Goal: Task Accomplishment & Management: Manage account settings

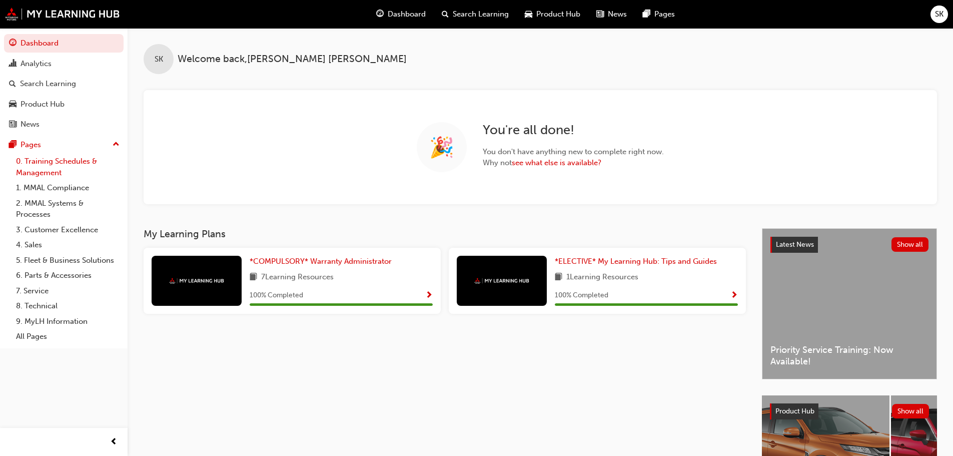
click at [54, 171] on link "0. Training Schedules & Management" at bounding box center [68, 167] width 112 height 27
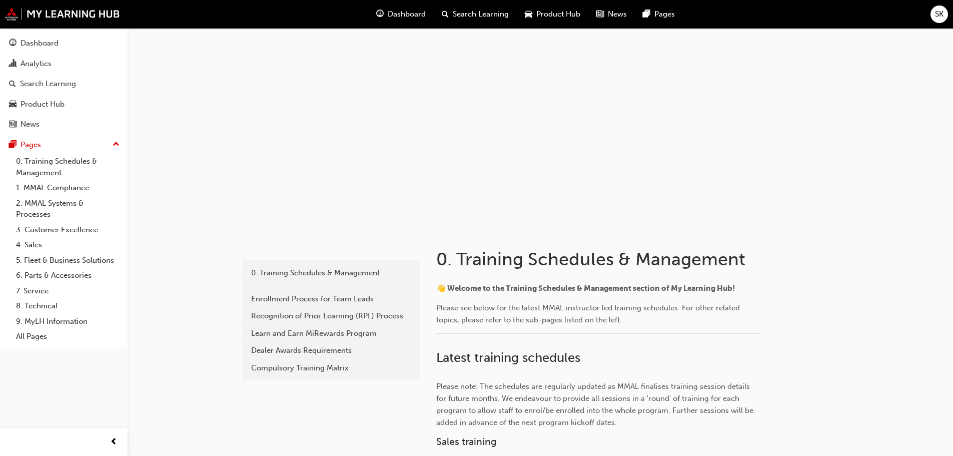
click at [941, 19] on span "SK" at bounding box center [939, 15] width 9 height 12
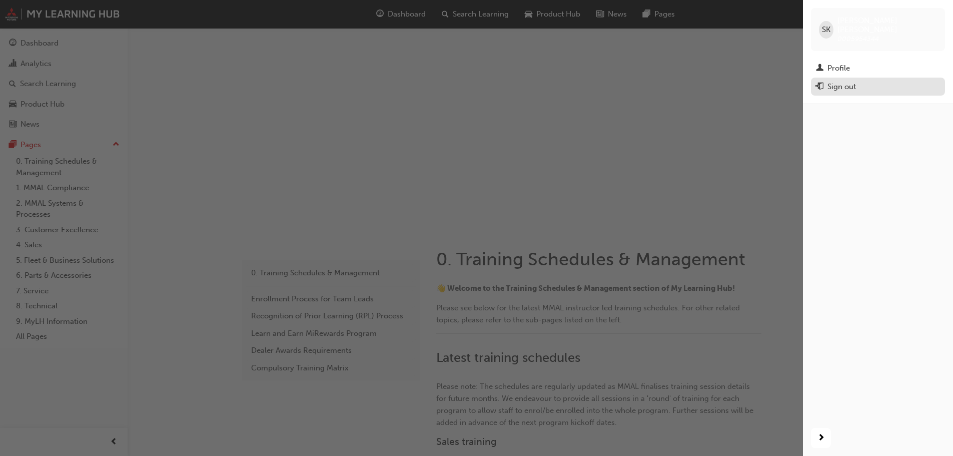
click at [842, 81] on div "Sign out" at bounding box center [841, 87] width 29 height 12
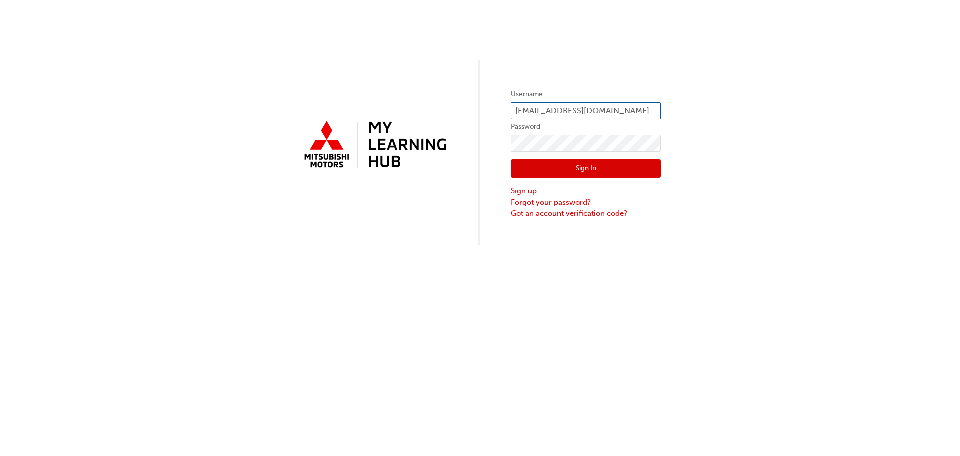
click at [628, 110] on input "finance@flightmotors.com.au" at bounding box center [586, 110] width 150 height 17
type input "0005780884"
click at [582, 168] on button "Sign In" at bounding box center [586, 168] width 150 height 19
